Goal: Complete application form

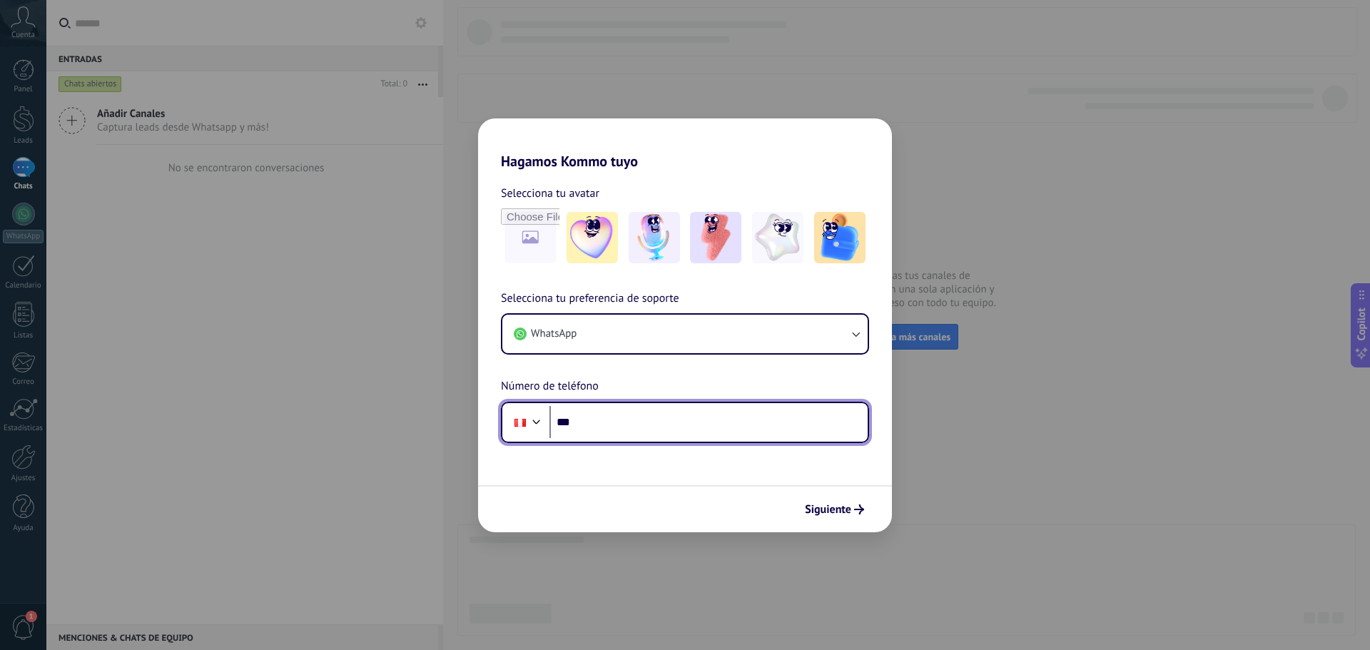
click at [680, 437] on input "***" at bounding box center [709, 422] width 318 height 33
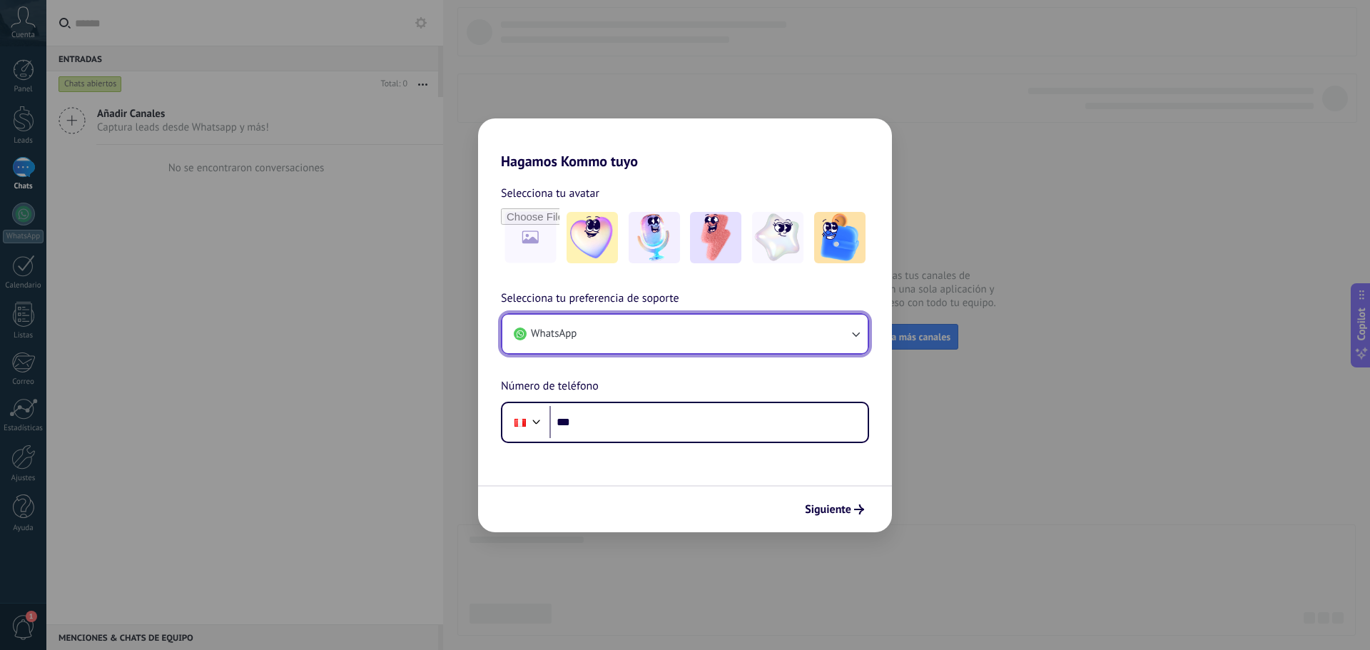
click at [622, 342] on button "WhatsApp" at bounding box center [685, 334] width 365 height 39
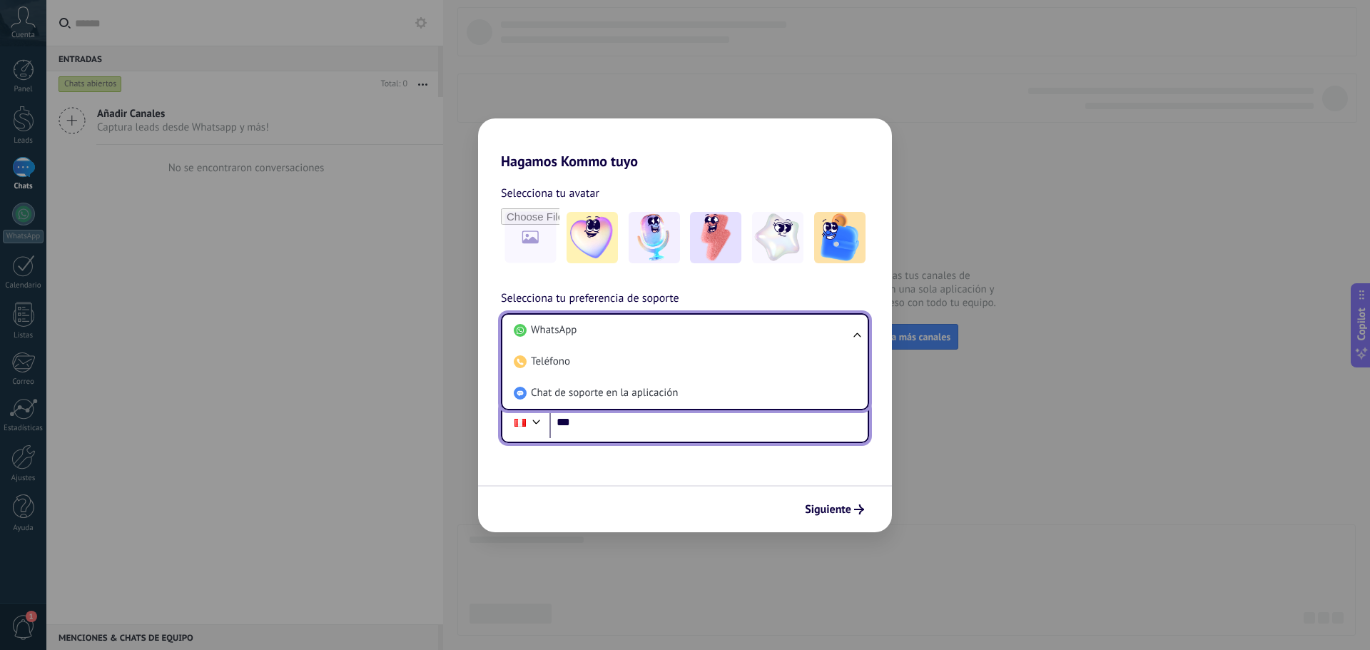
click at [620, 435] on input "***" at bounding box center [709, 422] width 318 height 33
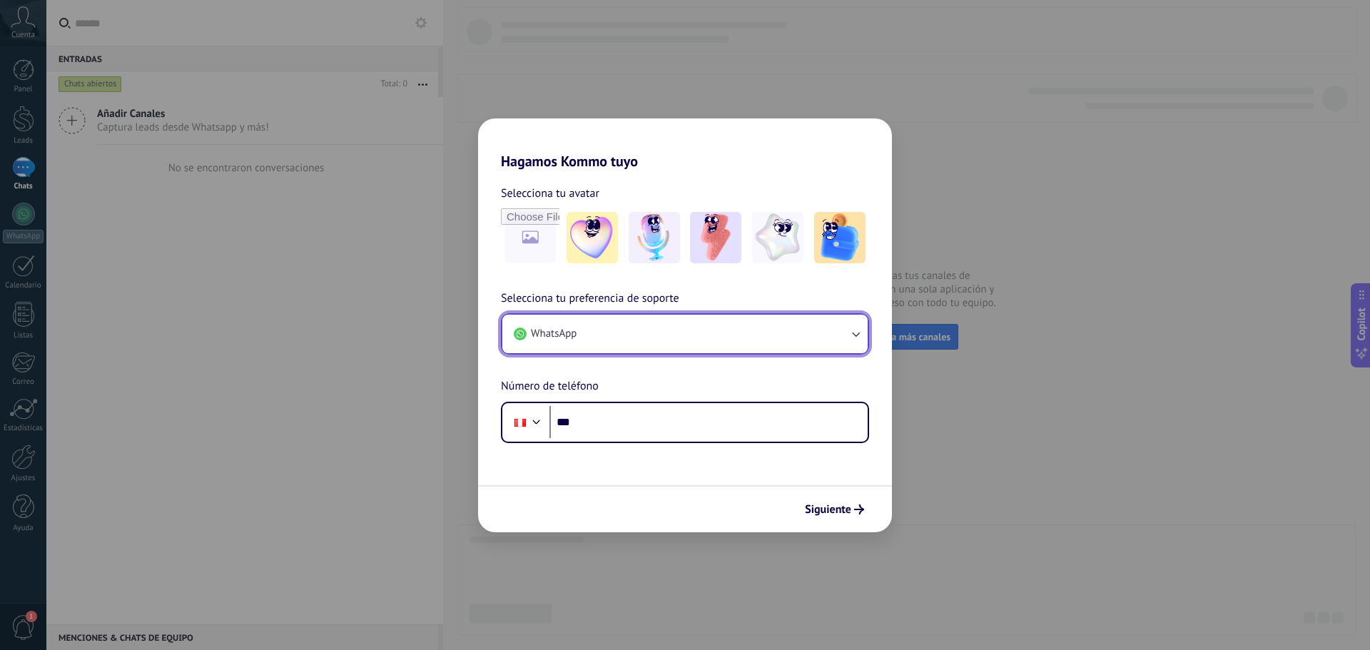
click at [603, 350] on button "WhatsApp" at bounding box center [685, 334] width 365 height 39
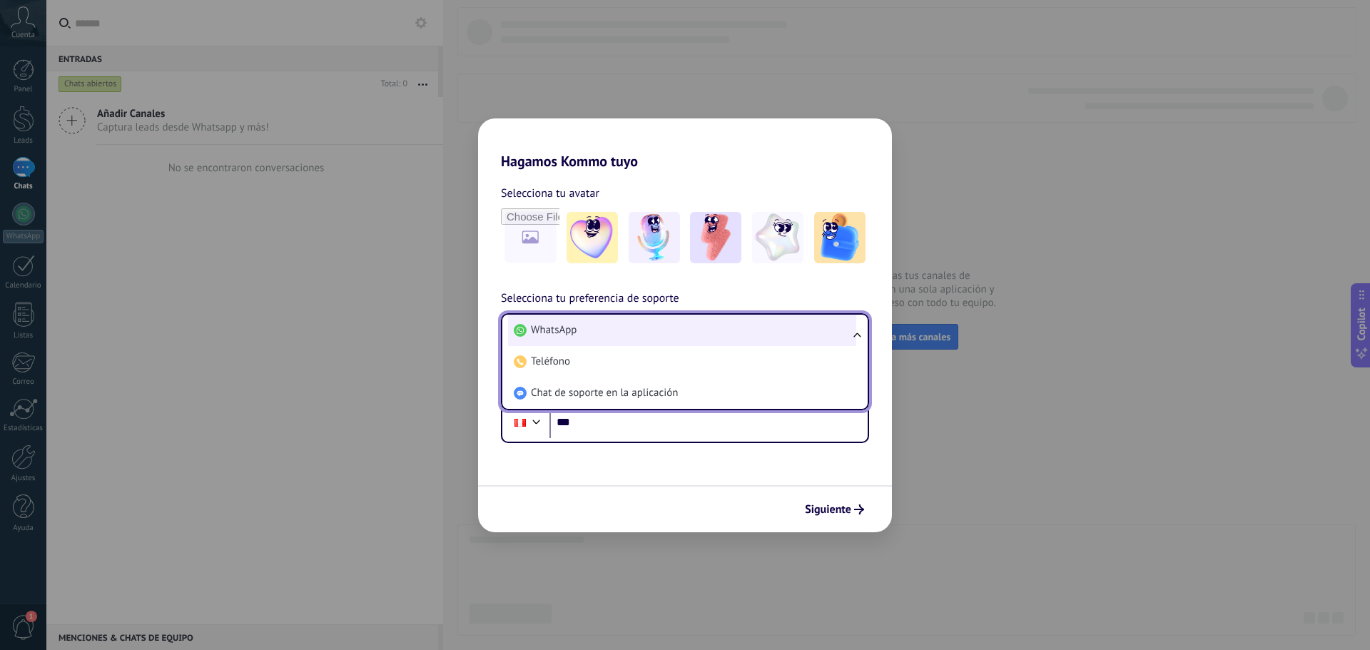
click at [579, 334] on li "WhatsApp" at bounding box center [682, 330] width 348 height 31
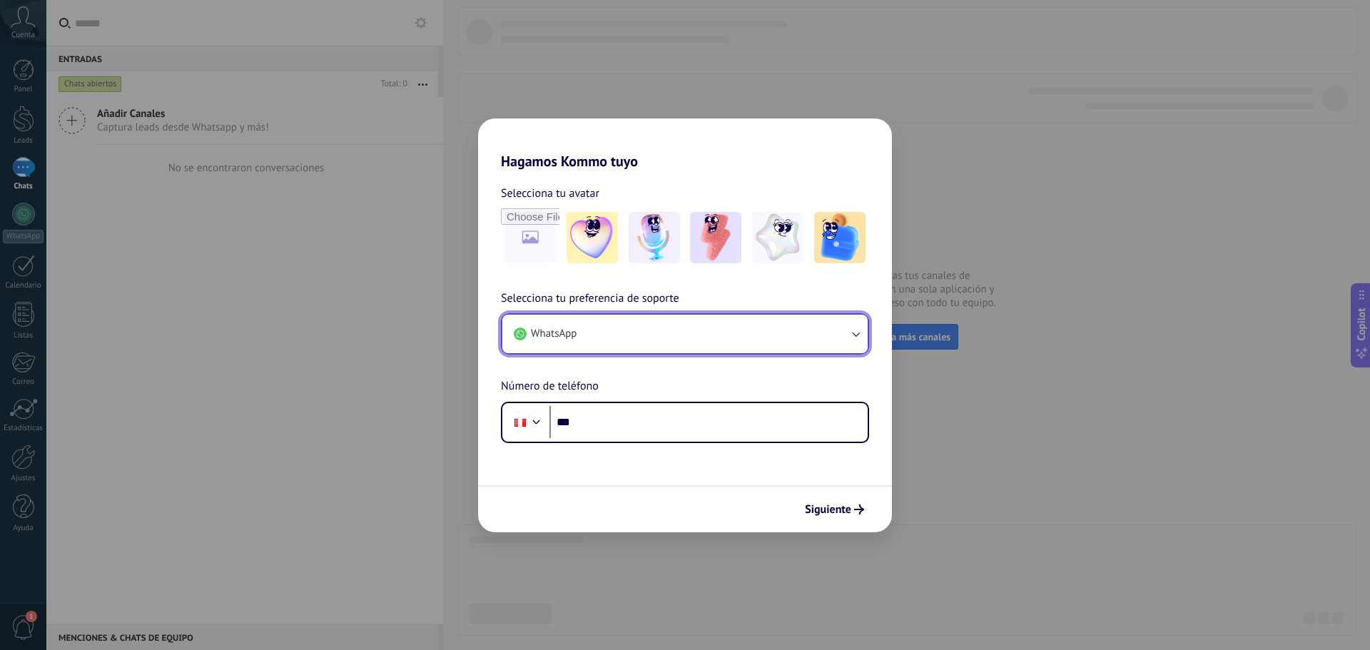
click at [579, 334] on button "WhatsApp" at bounding box center [685, 334] width 365 height 39
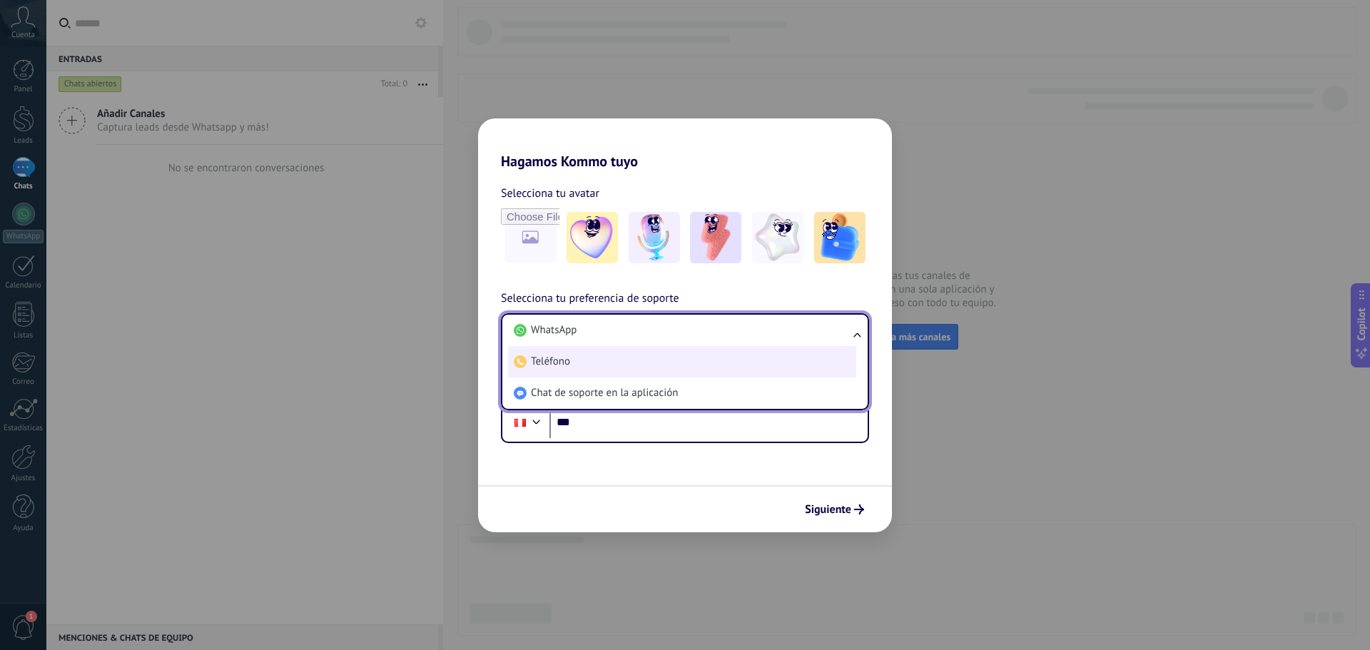
click at [571, 363] on li "Teléfono" at bounding box center [682, 361] width 348 height 31
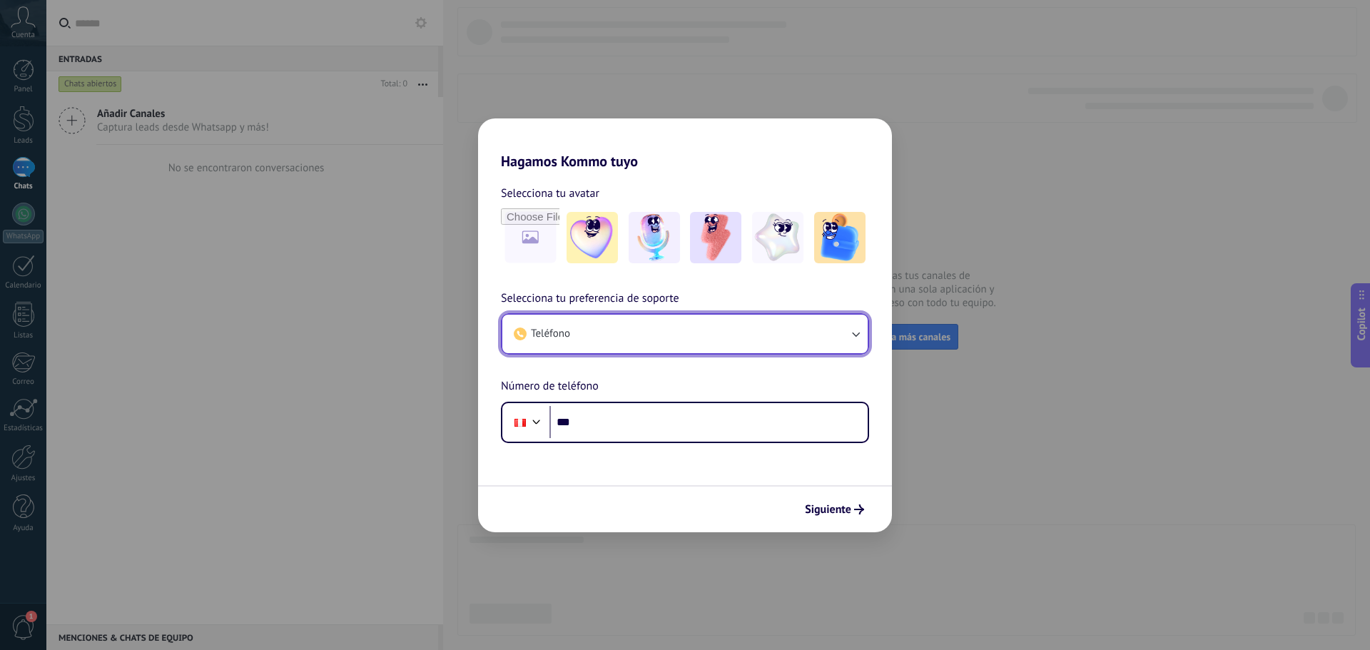
click at [590, 333] on button "Teléfono" at bounding box center [685, 334] width 365 height 39
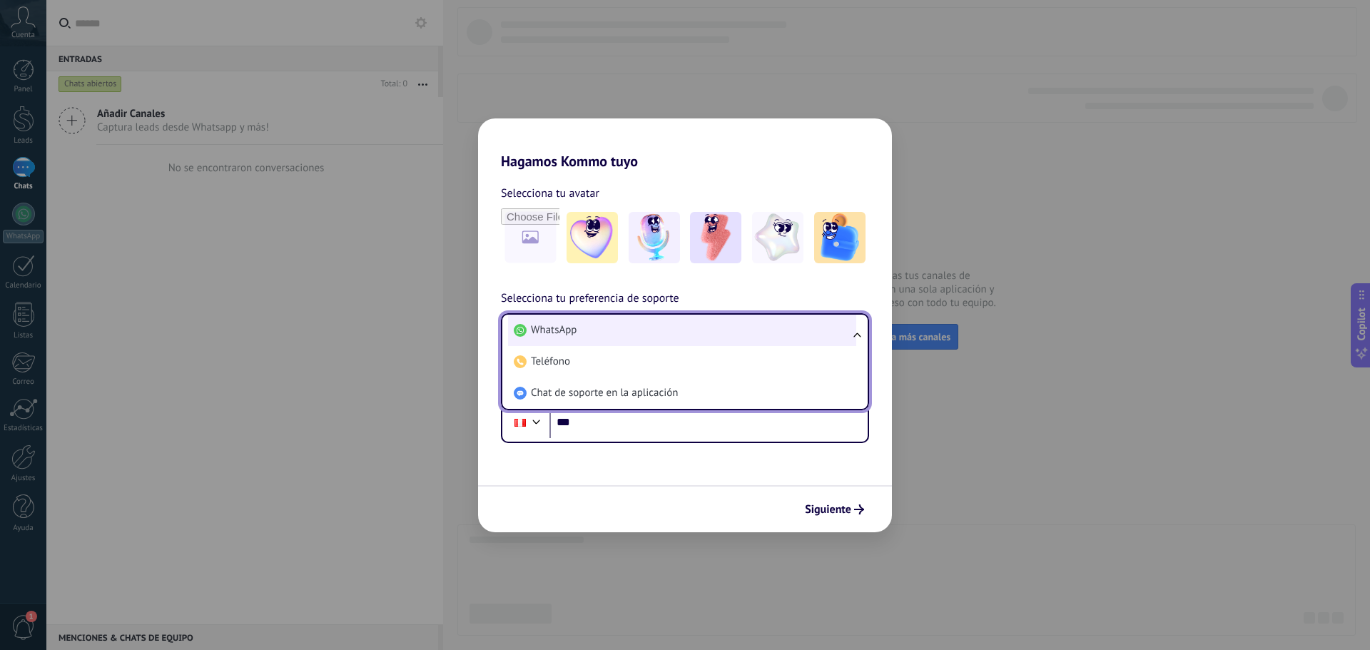
click at [568, 335] on span "WhatsApp" at bounding box center [554, 330] width 46 height 14
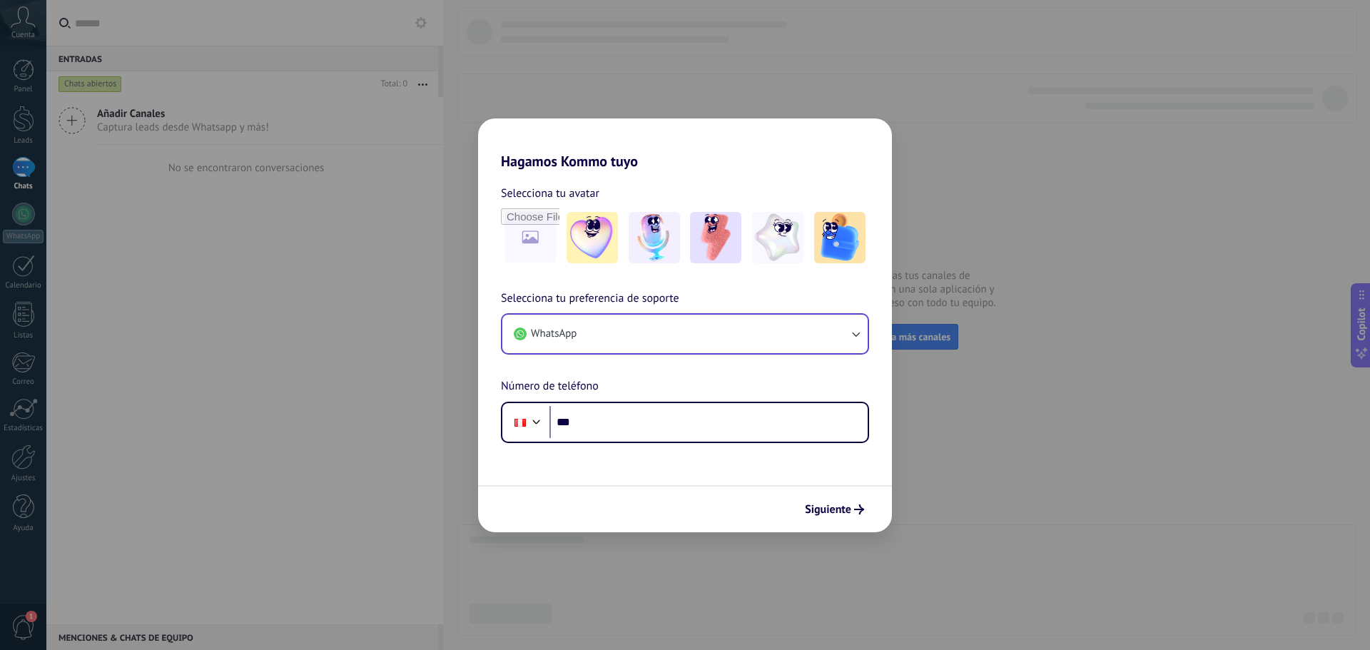
click at [682, 474] on form "Selecciona tu avatar Selecciona tu preferencia de soporte WhatsApp Número de te…" at bounding box center [685, 351] width 414 height 363
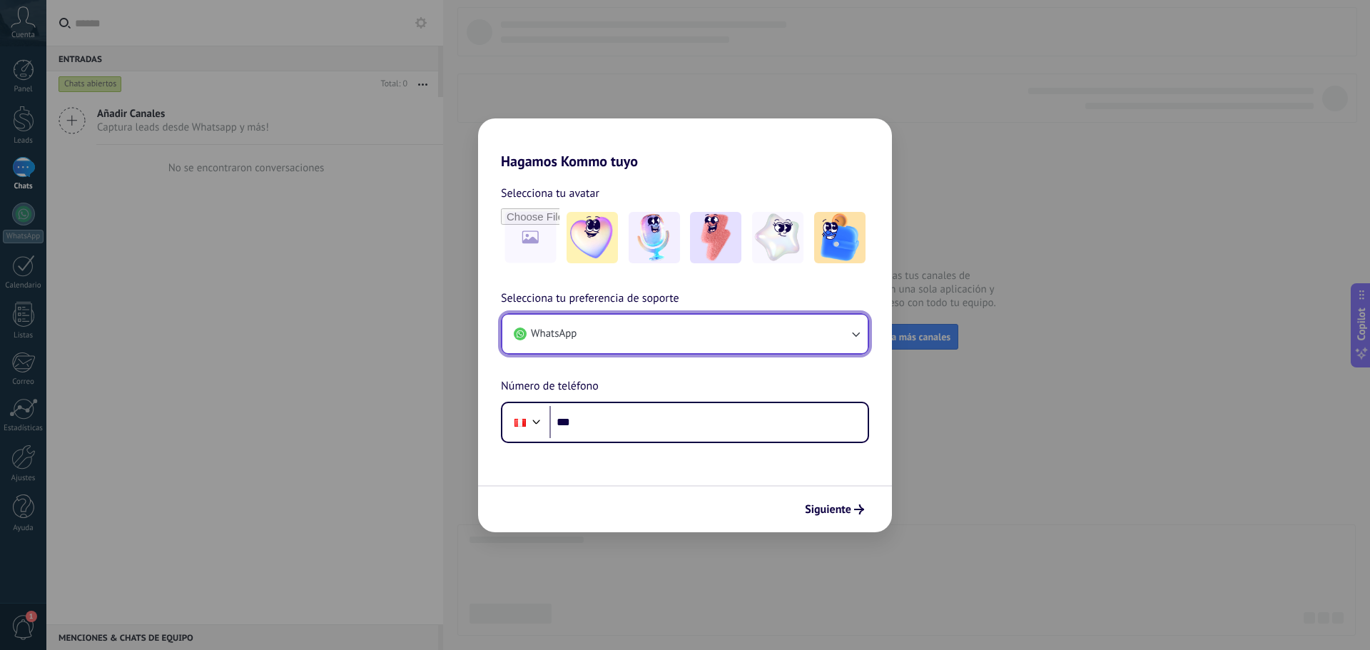
click at [652, 336] on button "WhatsApp" at bounding box center [685, 334] width 365 height 39
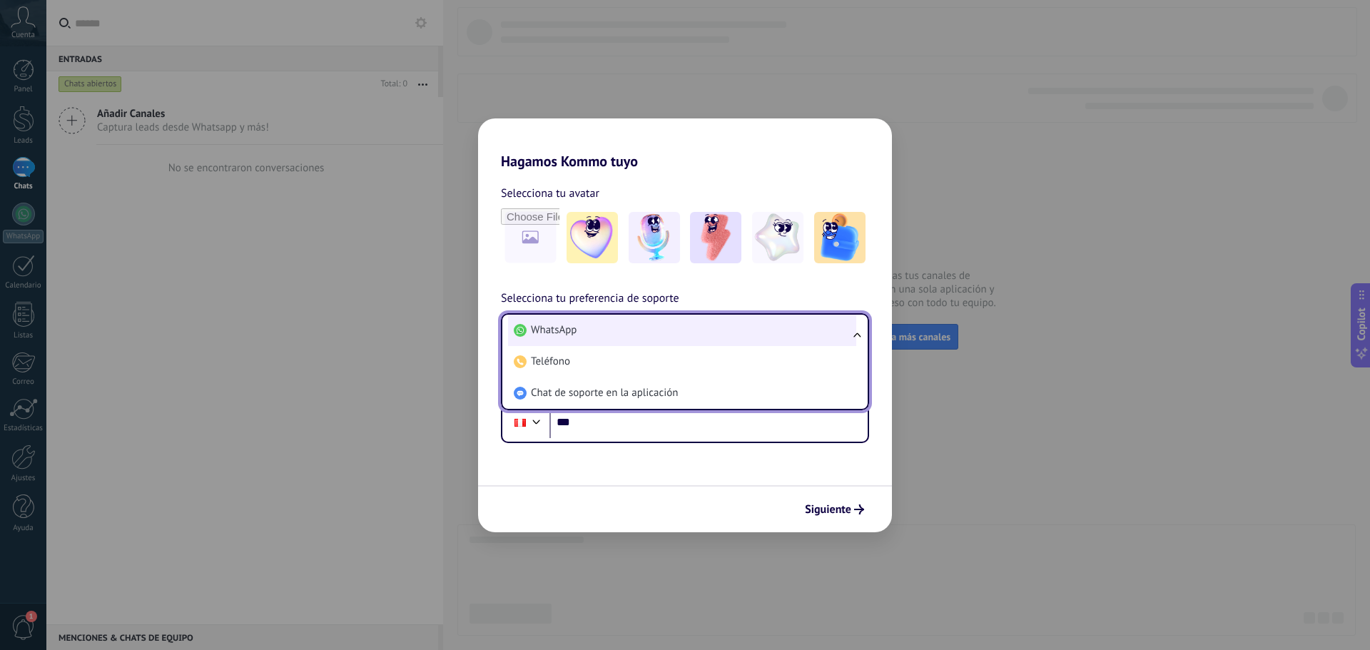
click at [592, 336] on li "WhatsApp" at bounding box center [682, 330] width 348 height 31
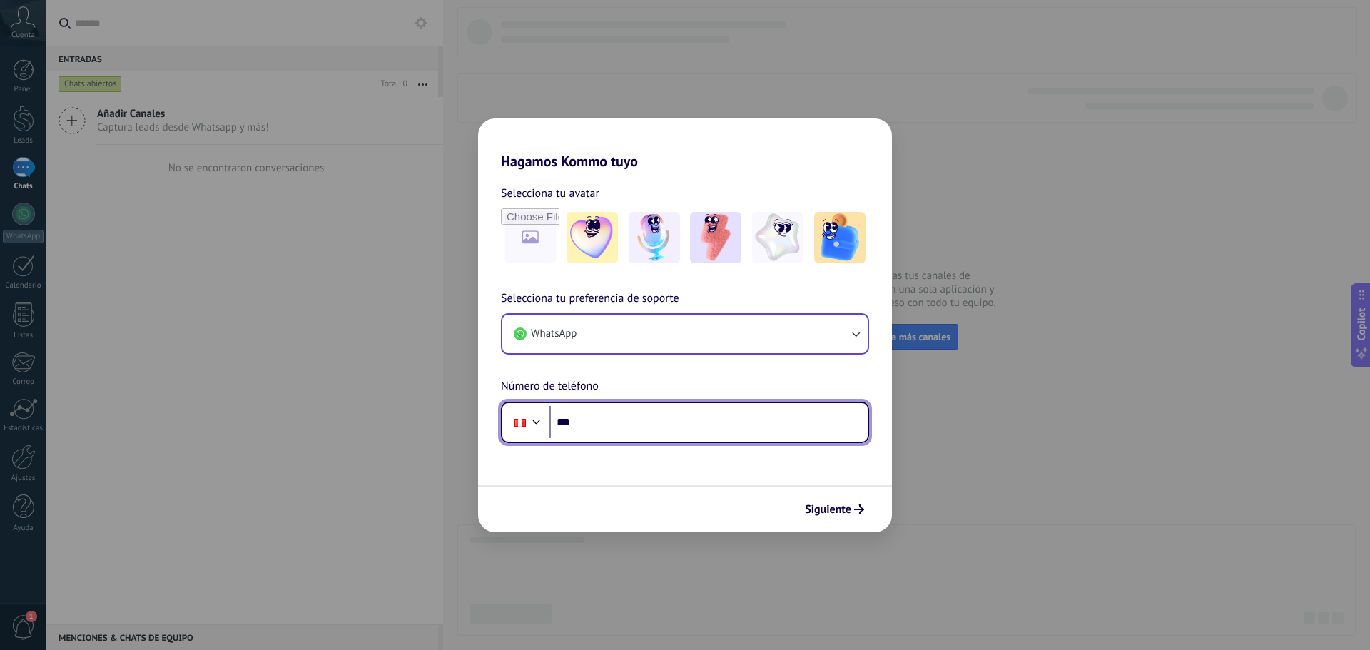
click at [593, 431] on input "***" at bounding box center [709, 422] width 318 height 33
click at [403, 83] on div "Hagamos Kommo tuyo Selecciona tu avatar Selecciona tu preferencia de soporte Wh…" at bounding box center [685, 325] width 1370 height 650
click at [629, 430] on input "***" at bounding box center [709, 422] width 318 height 33
type input "**********"
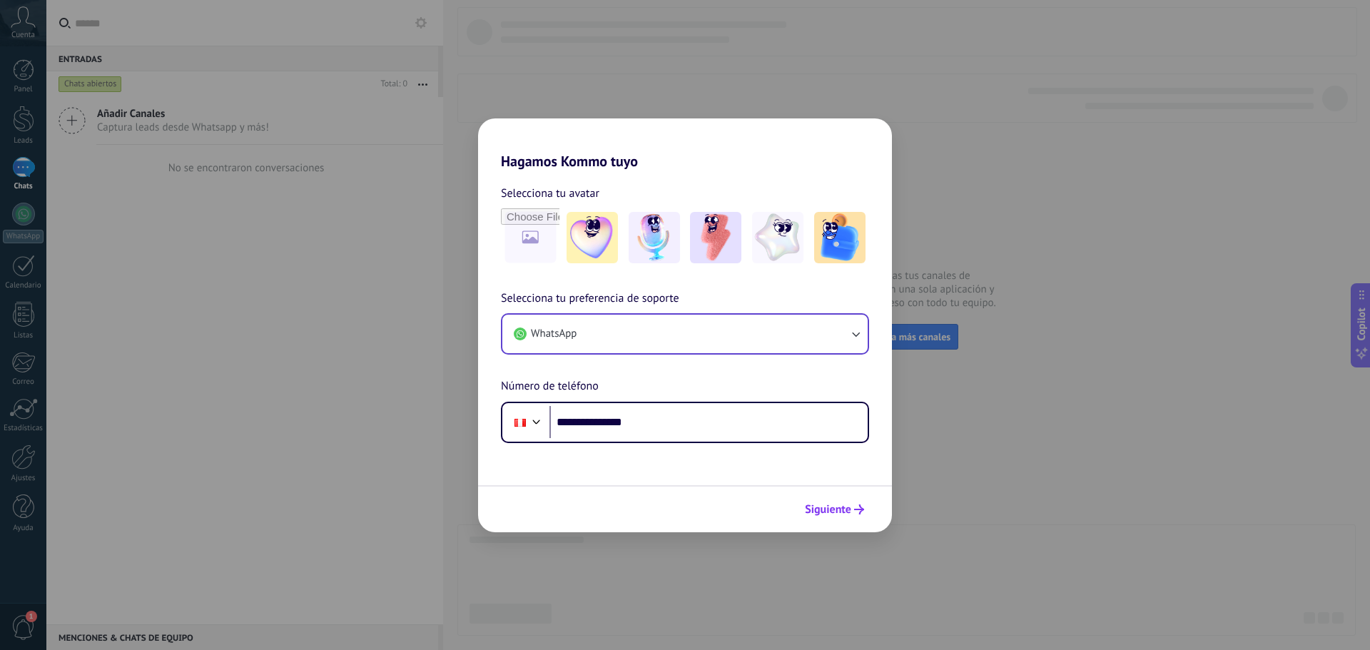
click at [819, 506] on span "Siguiente" at bounding box center [828, 510] width 46 height 10
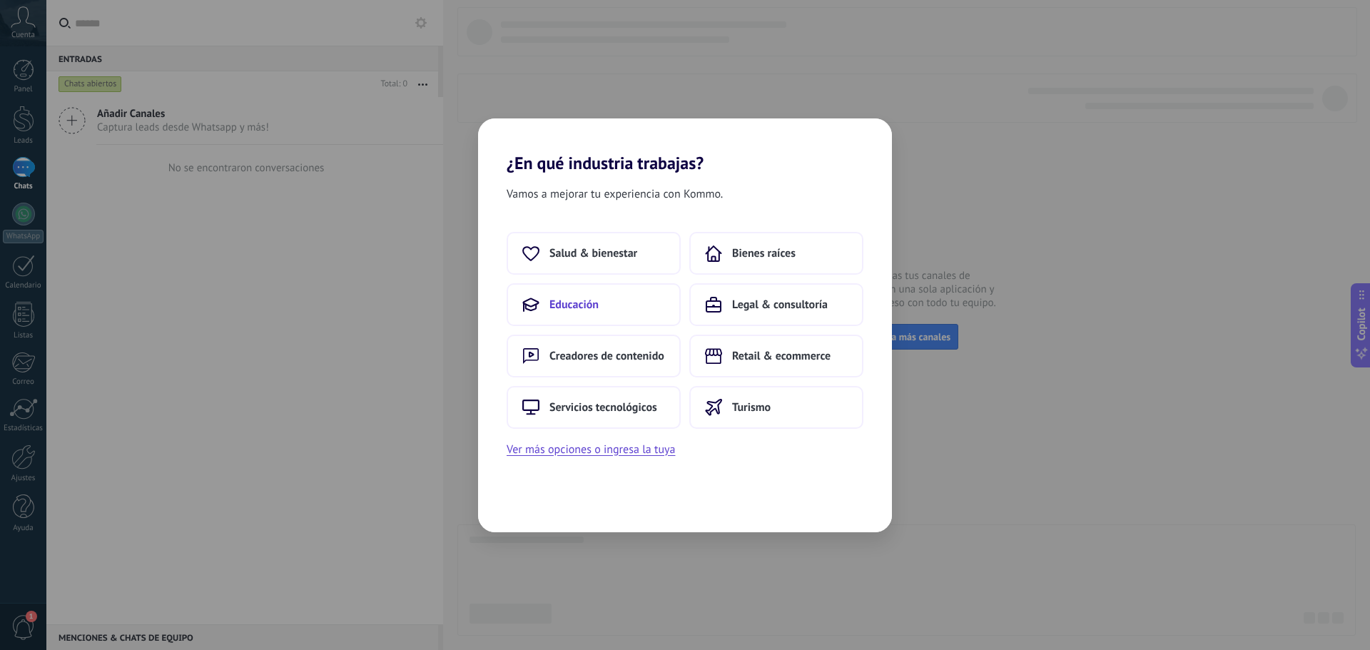
click at [632, 311] on button "Educación" at bounding box center [594, 304] width 174 height 43
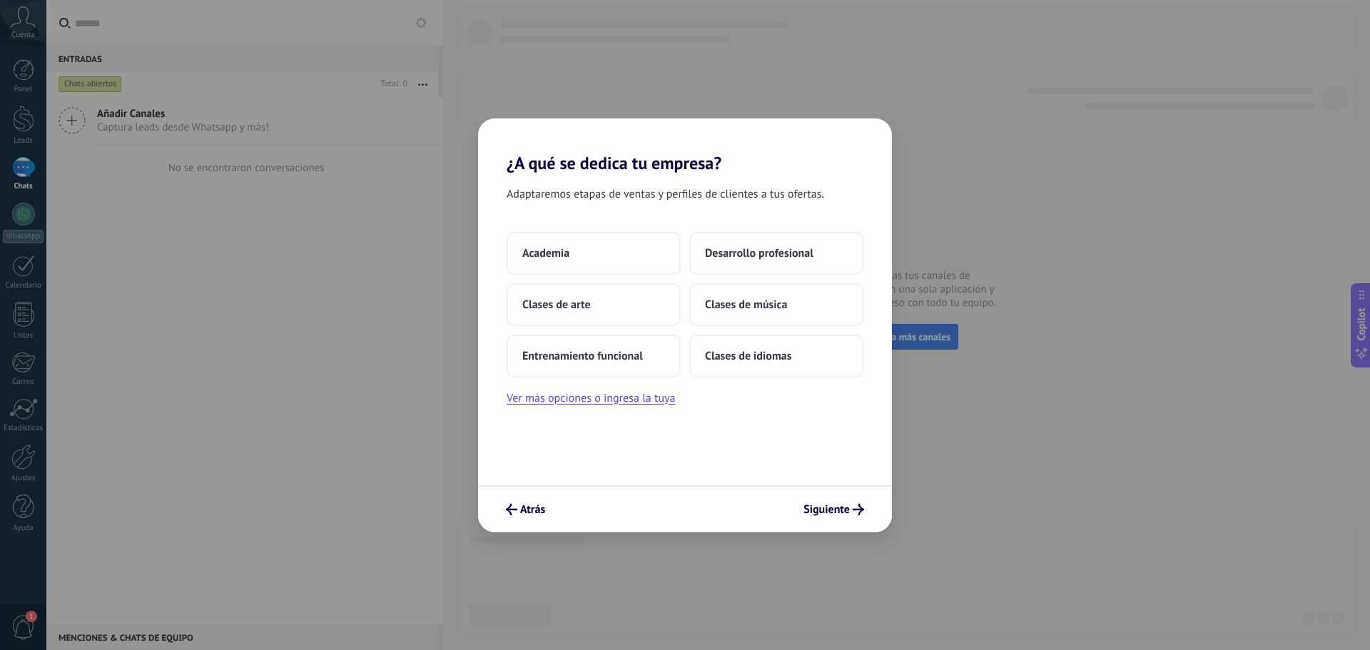
click at [532, 496] on div "Atrás Siguiente" at bounding box center [685, 508] width 414 height 47
click at [535, 505] on span "Atrás" at bounding box center [532, 510] width 25 height 10
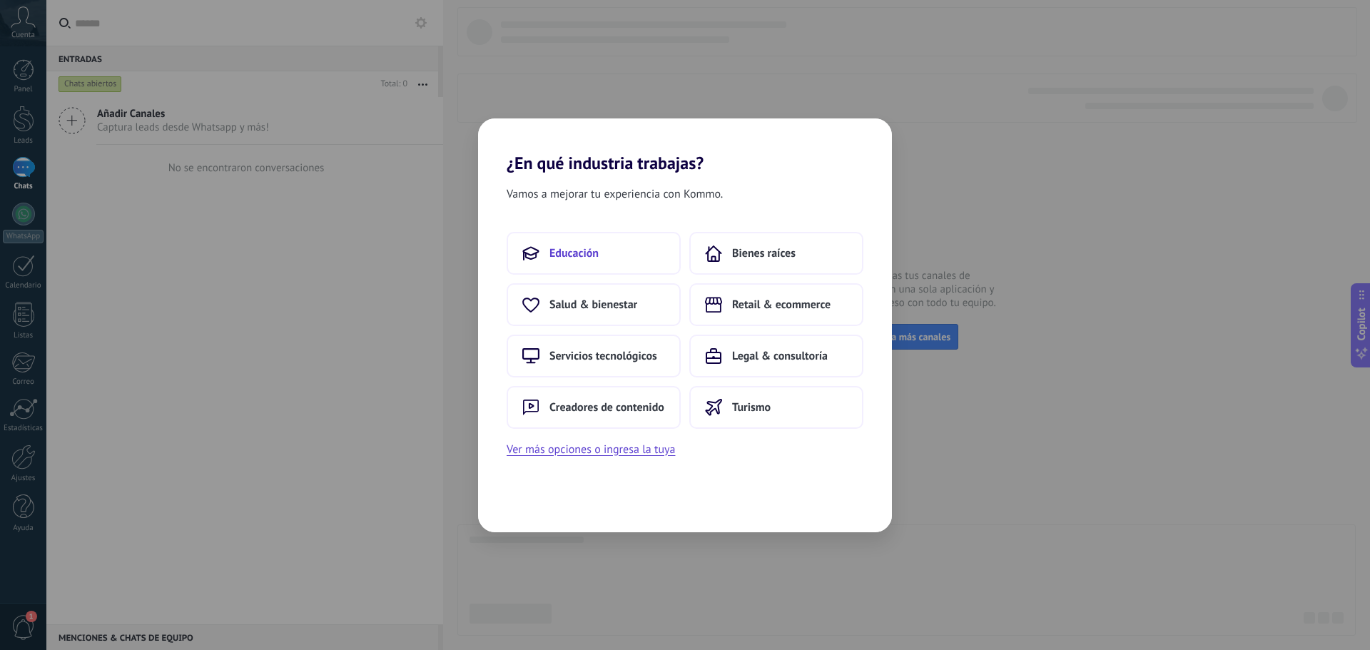
click at [608, 262] on button "Educación" at bounding box center [594, 253] width 174 height 43
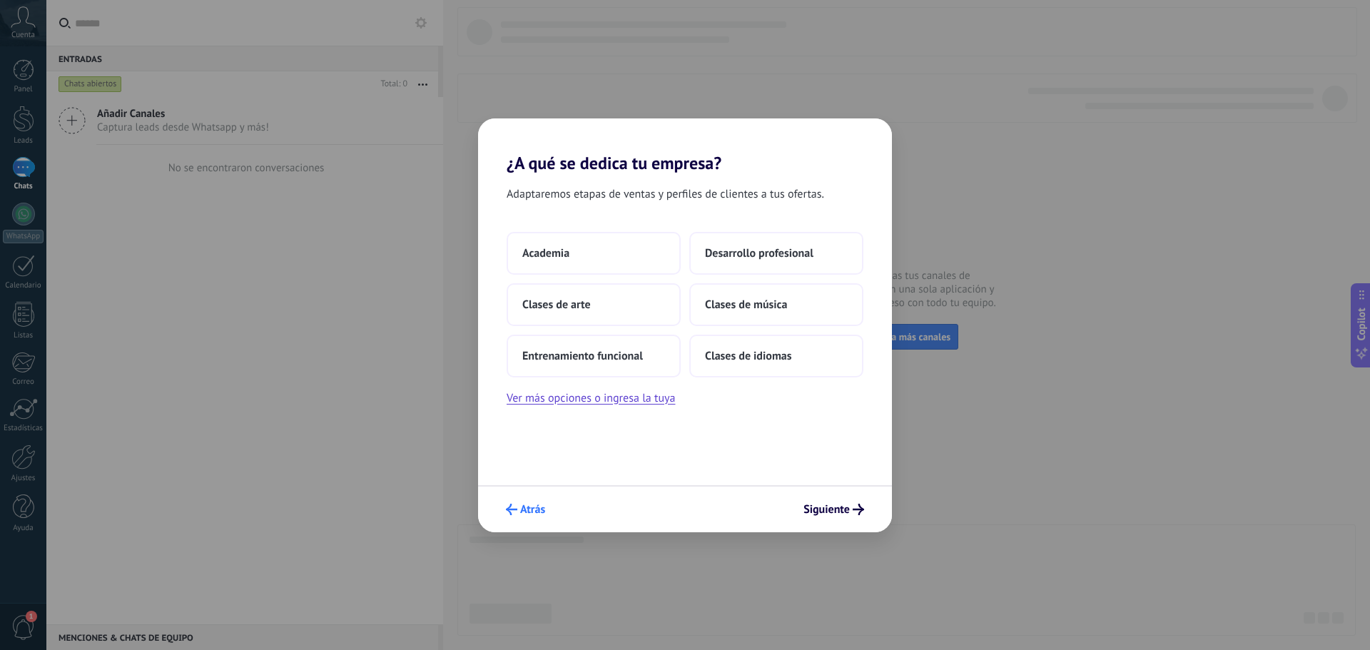
click at [528, 505] on span "Atrás" at bounding box center [532, 510] width 25 height 10
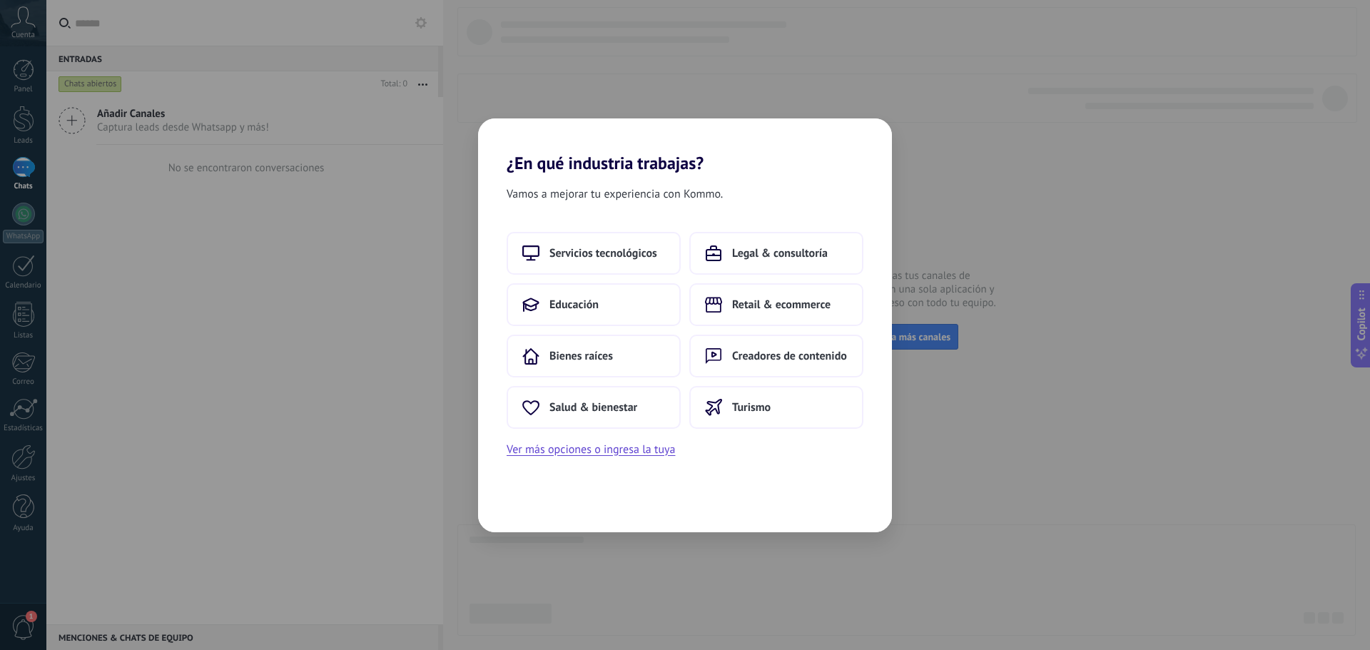
drag, startPoint x: 567, startPoint y: 241, endPoint x: 567, endPoint y: 383, distance: 141.3
click at [567, 383] on div "Servicios tecnológicos Legal & consultoría Educación Retail & ecommerce Bienes …" at bounding box center [685, 330] width 357 height 197
click at [560, 303] on span "Educación" at bounding box center [574, 305] width 49 height 14
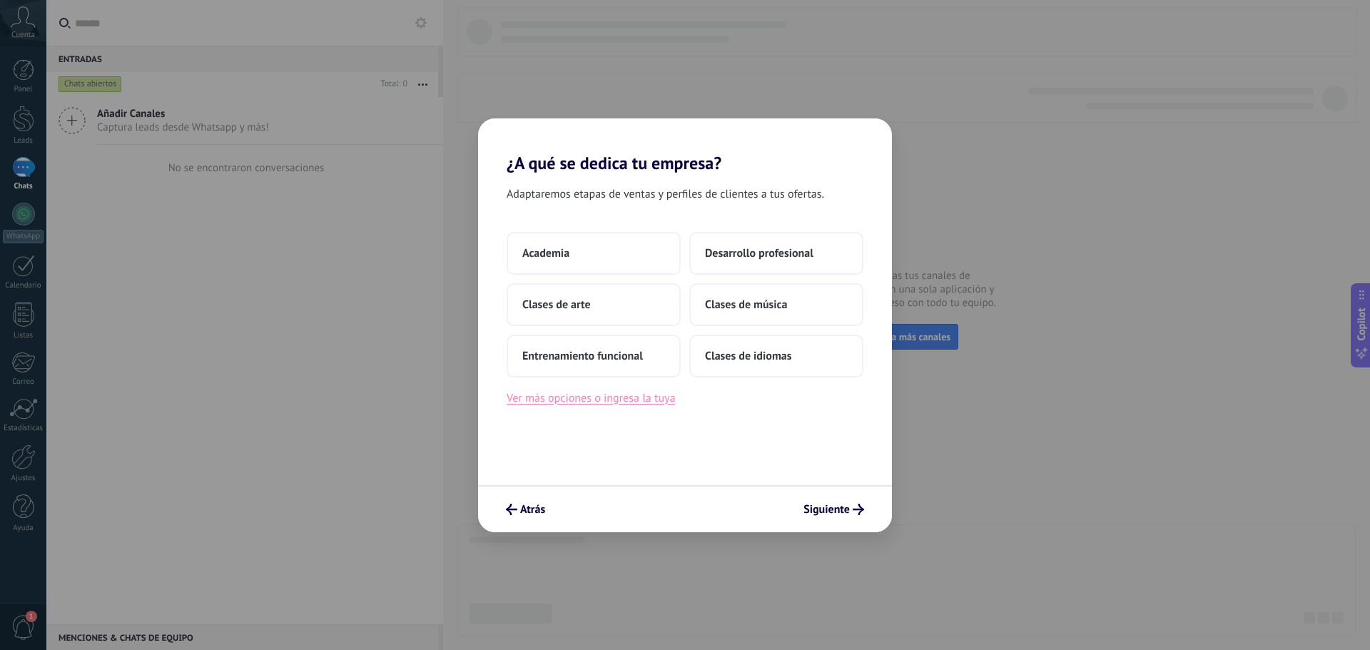
click at [632, 400] on button "Ver más opciones o ingresa la tuya" at bounding box center [591, 398] width 168 height 19
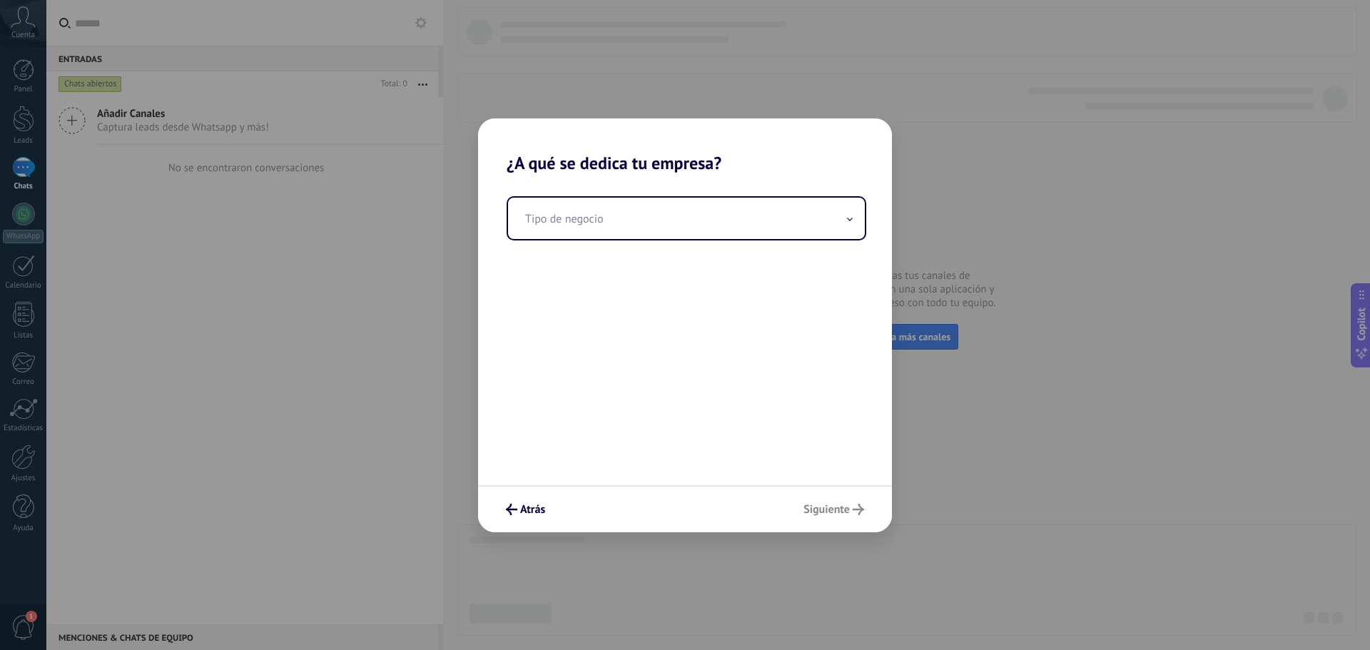
click at [620, 251] on div "Tipo de negocio" at bounding box center [685, 329] width 414 height 312
click at [622, 233] on input "text" at bounding box center [686, 218] width 357 height 41
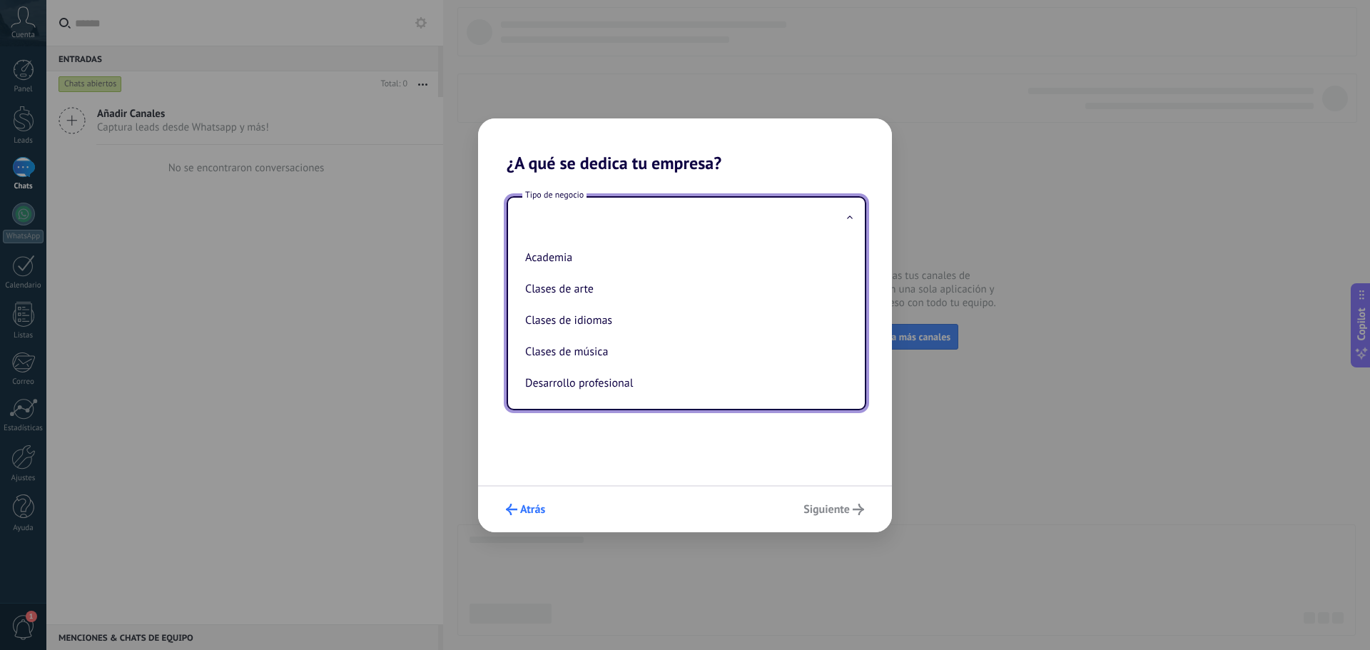
click at [509, 510] on use "submit" at bounding box center [511, 509] width 11 height 11
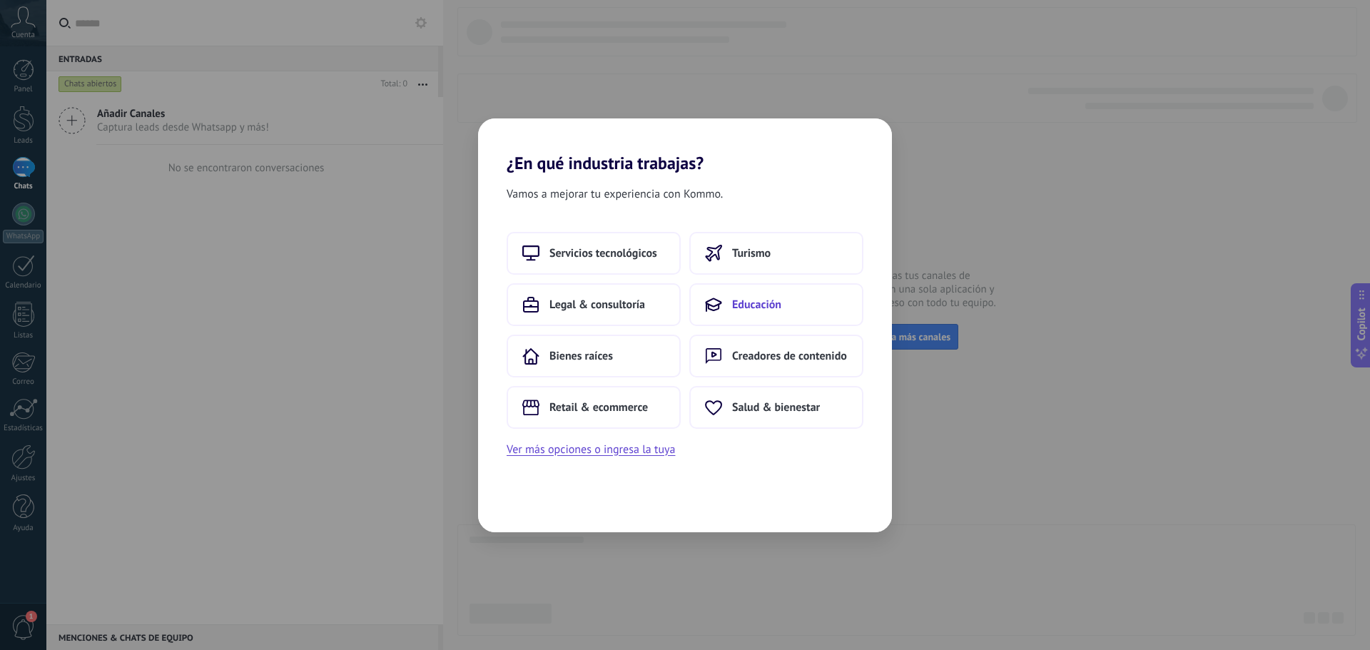
click at [783, 318] on button "Educación" at bounding box center [777, 304] width 174 height 43
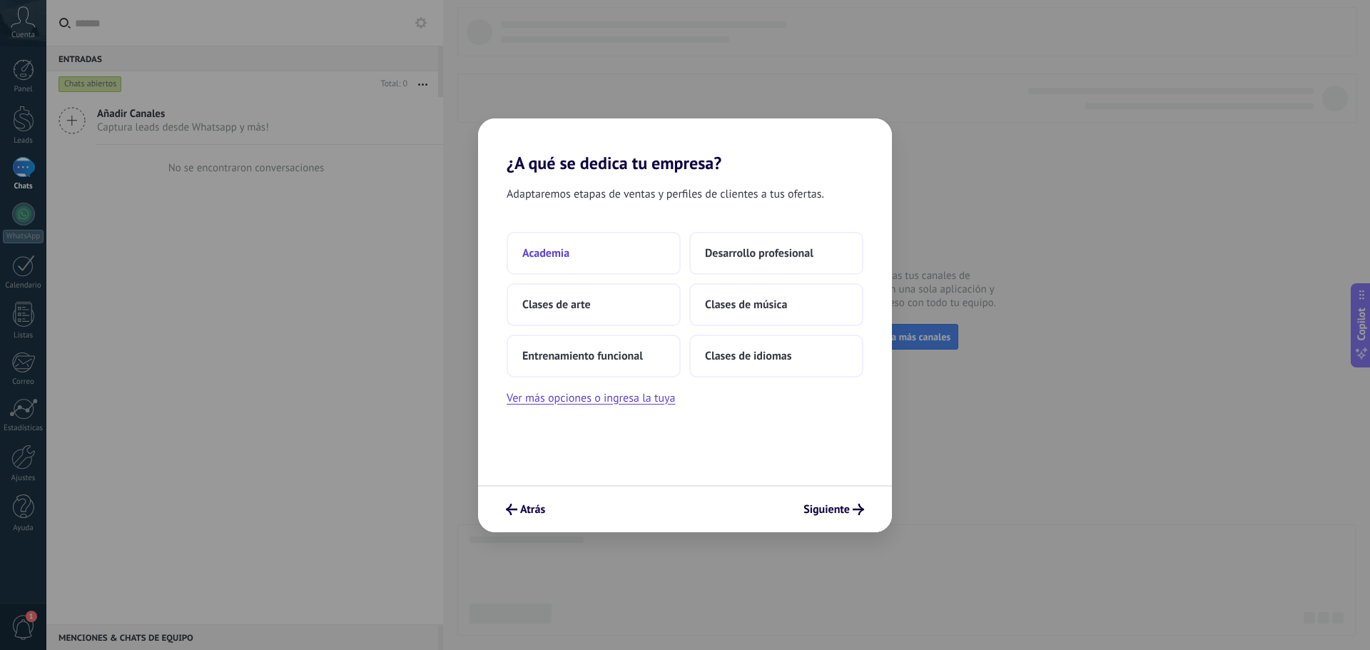
click at [588, 243] on button "Academia" at bounding box center [594, 253] width 174 height 43
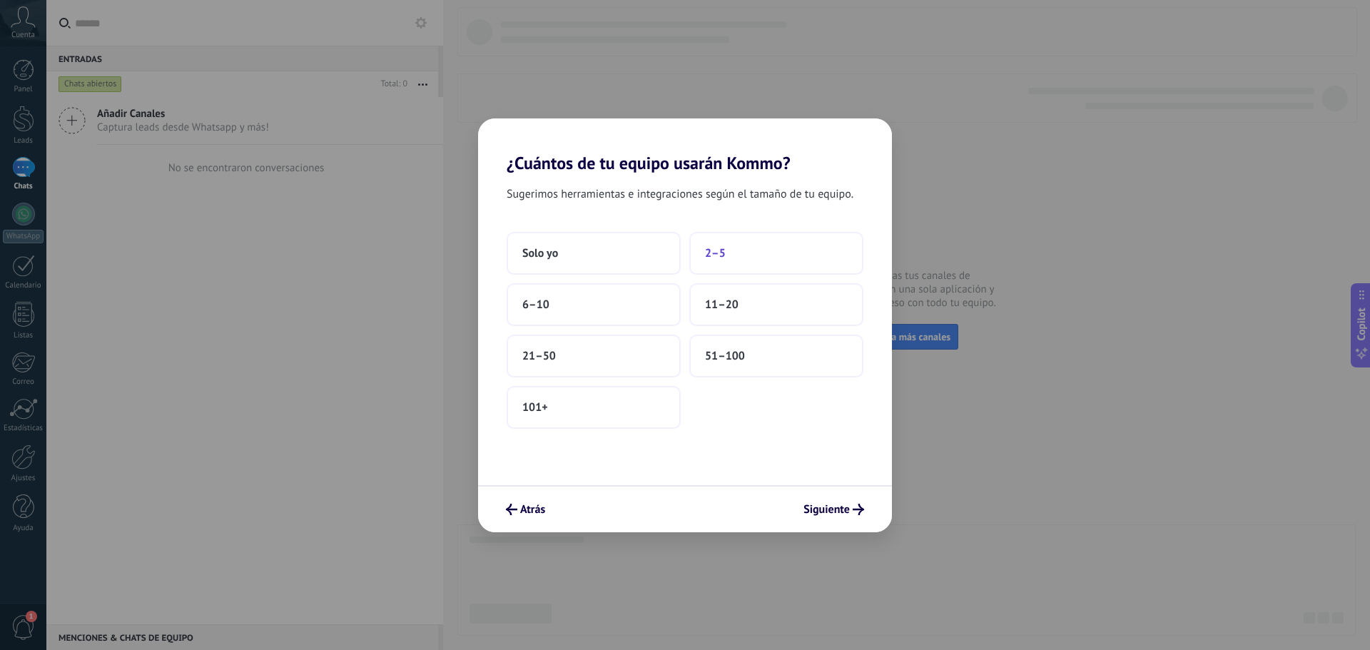
click at [772, 247] on button "2–5" at bounding box center [777, 253] width 174 height 43
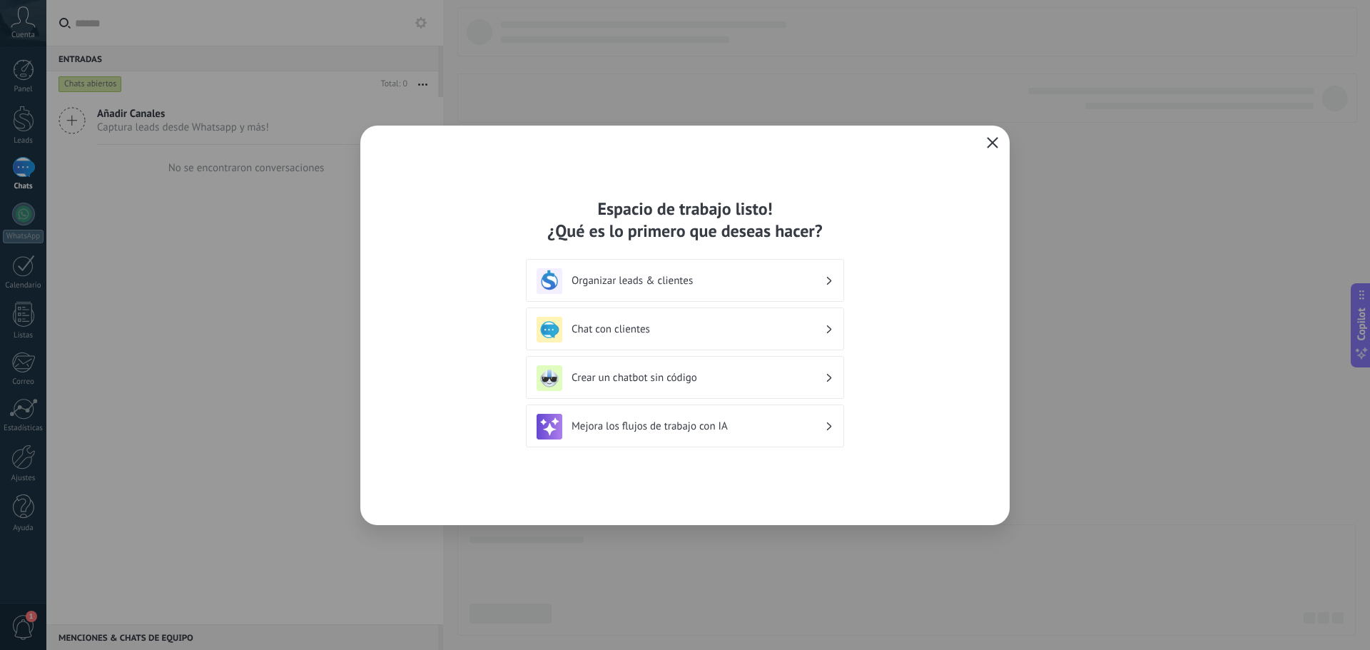
click at [991, 141] on icon "button" at bounding box center [992, 142] width 11 height 11
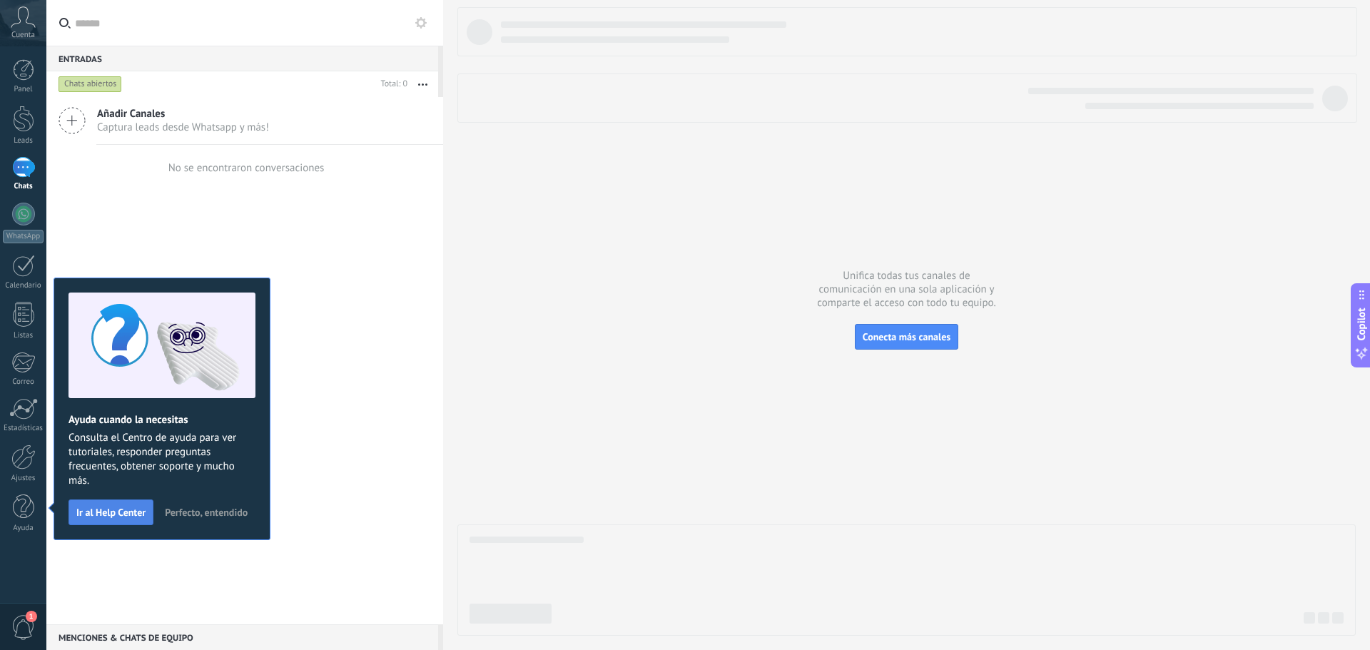
click at [83, 505] on button "Ir al Help Center" at bounding box center [111, 513] width 85 height 26
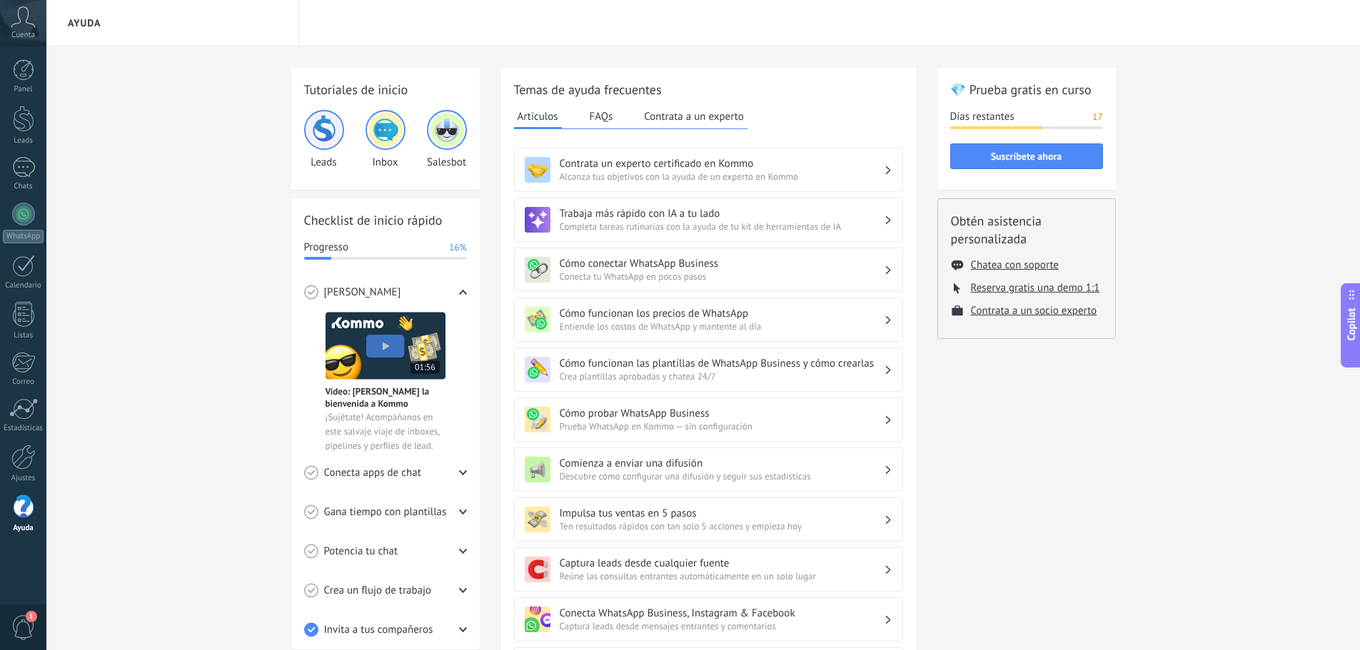
click at [26, 19] on icon at bounding box center [23, 16] width 25 height 21
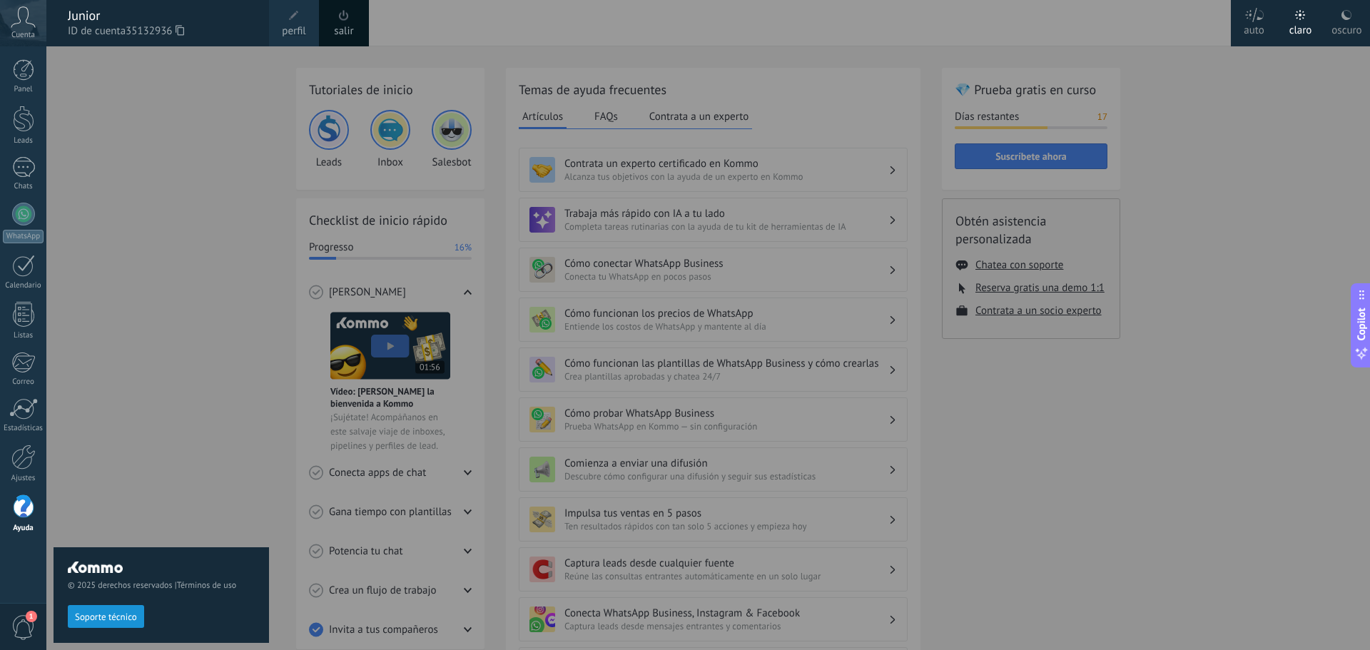
click at [143, 92] on div "© 2025 derechos reservados | Términos de uso Soporte técnico" at bounding box center [162, 348] width 216 height 604
